Goal: Task Accomplishment & Management: Manage account settings

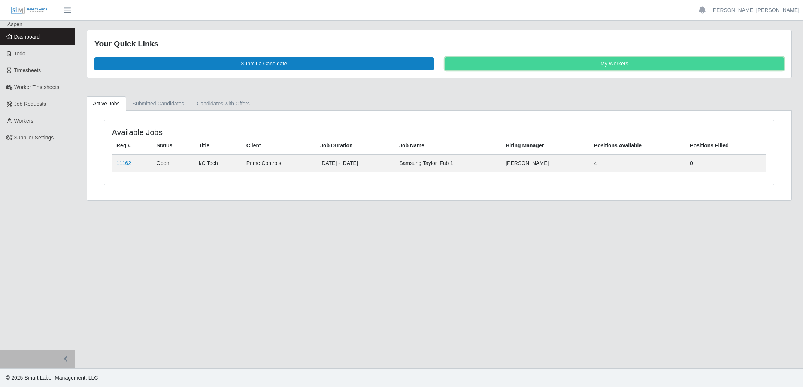
click at [566, 65] on link "My Workers" at bounding box center [614, 63] width 339 height 13
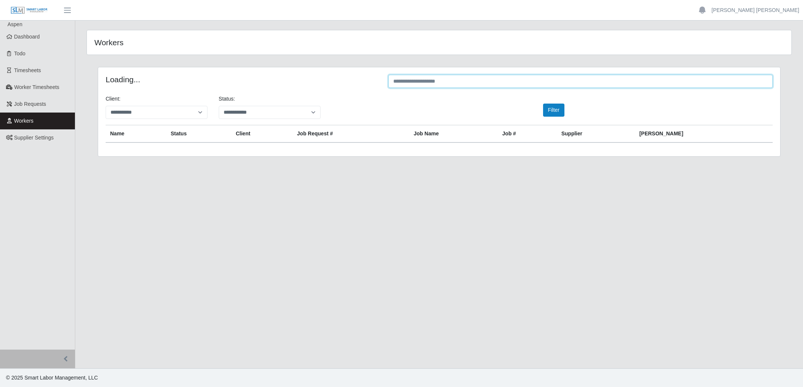
click at [488, 83] on input "text" at bounding box center [580, 81] width 384 height 13
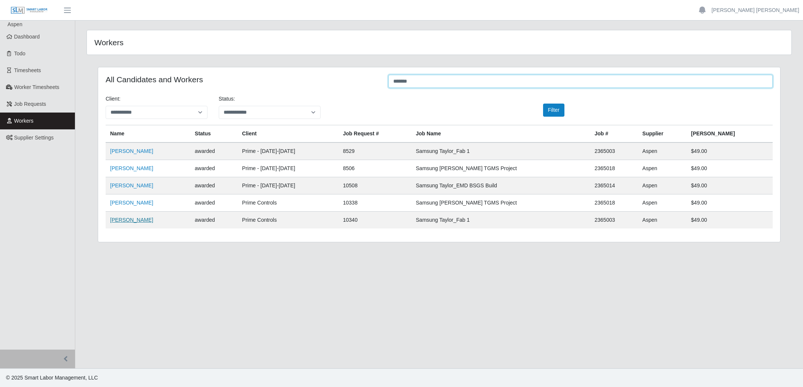
type input "*******"
click at [122, 221] on link "[PERSON_NAME]" at bounding box center [131, 220] width 43 height 6
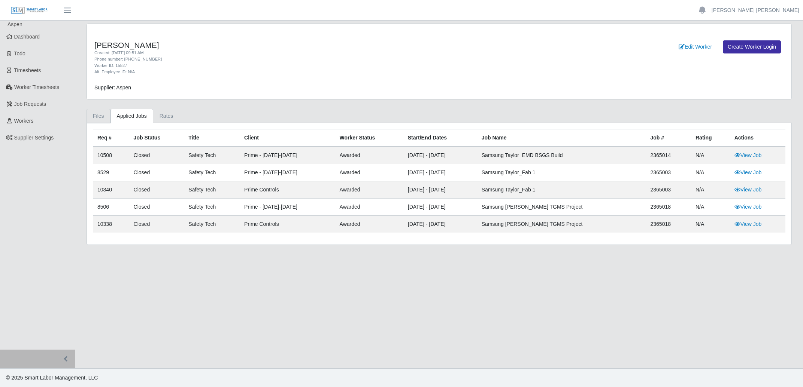
click at [97, 114] on link "Files" at bounding box center [98, 116] width 24 height 15
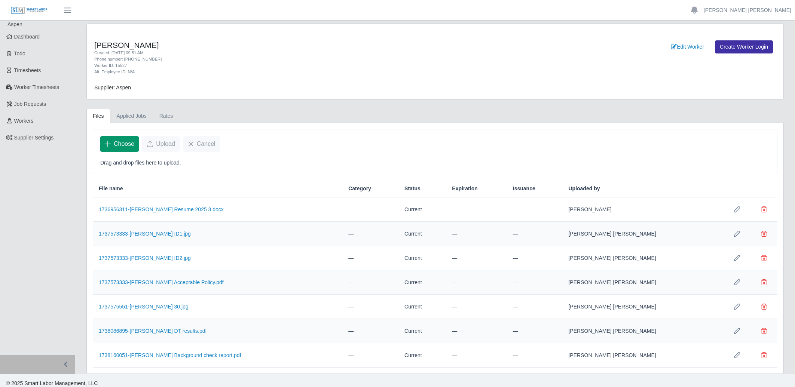
click at [113, 142] on button "Choose" at bounding box center [119, 144] width 39 height 16
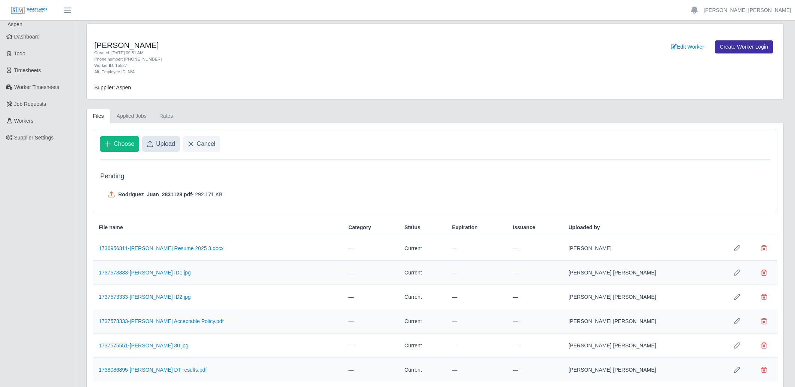
click at [162, 144] on span "Upload" at bounding box center [165, 144] width 19 height 9
